Goal: Transaction & Acquisition: Download file/media

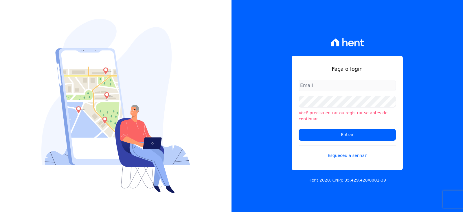
click at [324, 89] on input "email" at bounding box center [347, 86] width 97 height 12
type input "financeiro3@loulycaixe.com.br"
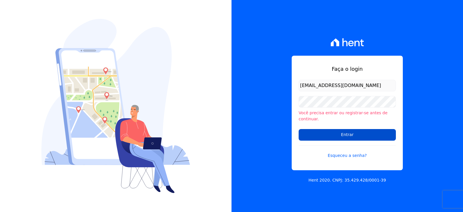
click at [333, 134] on input "Entrar" at bounding box center [347, 135] width 97 height 12
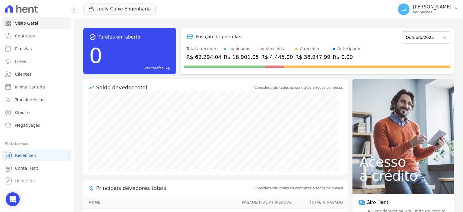
click at [272, 38] on div "Posição de parcelas" at bounding box center [292, 36] width 216 height 7
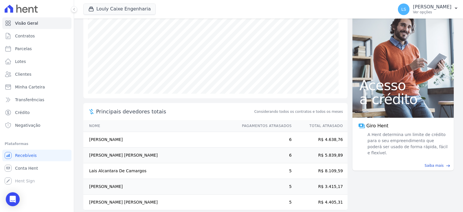
scroll to position [84, 0]
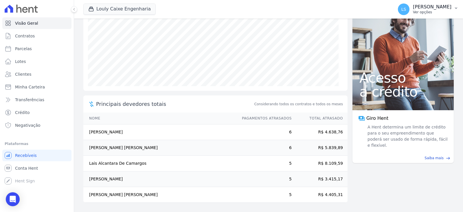
click at [434, 12] on p "Ver opções" at bounding box center [432, 12] width 38 height 5
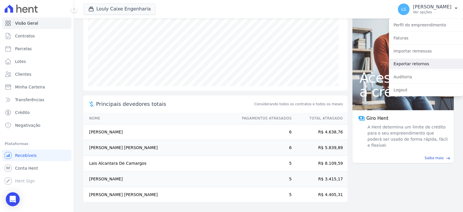
click at [404, 65] on link "Exportar retornos" at bounding box center [426, 63] width 74 height 10
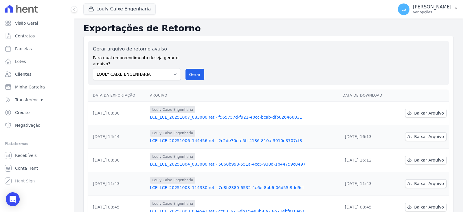
click at [199, 118] on link "LCE_LCE_20251007_083000.ret - f565757d-f921-40cc-bcab-dfb026466831" at bounding box center [244, 117] width 188 height 6
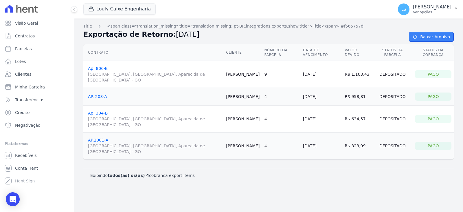
click at [429, 39] on link "Baixar Arquivo" at bounding box center [431, 37] width 45 height 10
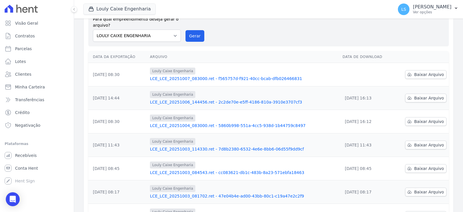
scroll to position [10, 0]
